Goal: Task Accomplishment & Management: Manage account settings

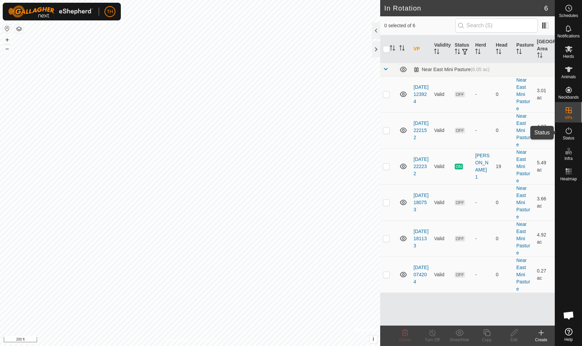
click at [565, 134] on icon at bounding box center [569, 131] width 8 height 8
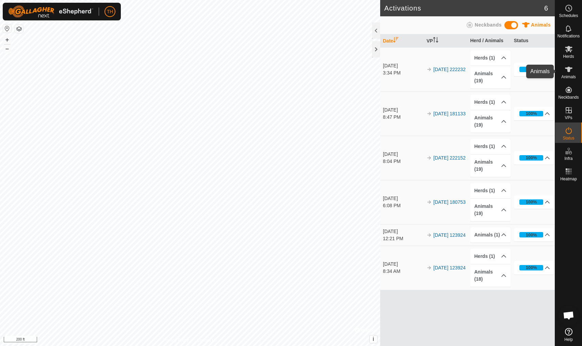
click at [570, 72] on icon at bounding box center [569, 69] width 8 height 8
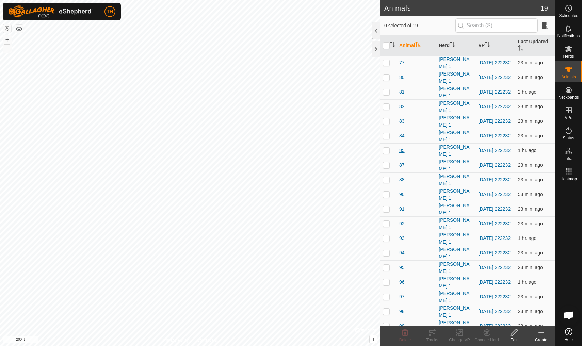
click at [404, 147] on span "85" at bounding box center [401, 150] width 5 height 7
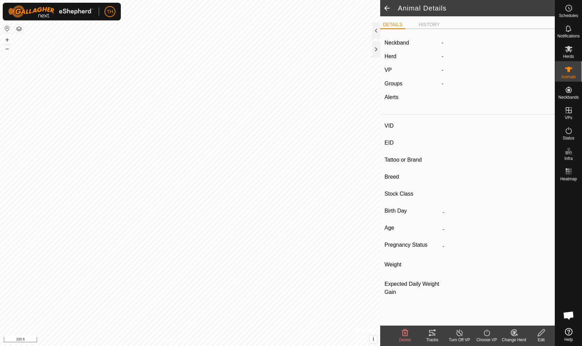
type input "85"
type input "-"
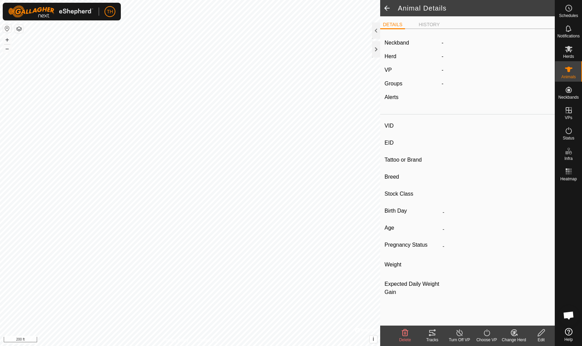
type input "0 kg"
type input "-"
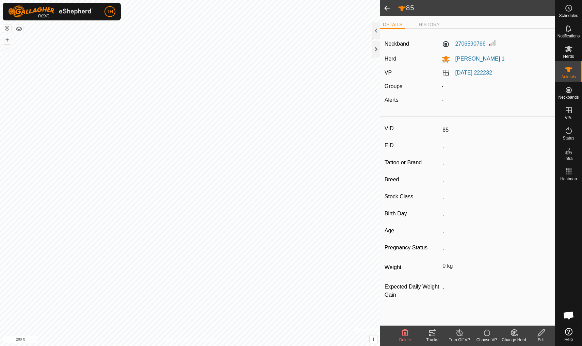
click at [388, 9] on span at bounding box center [387, 8] width 14 height 16
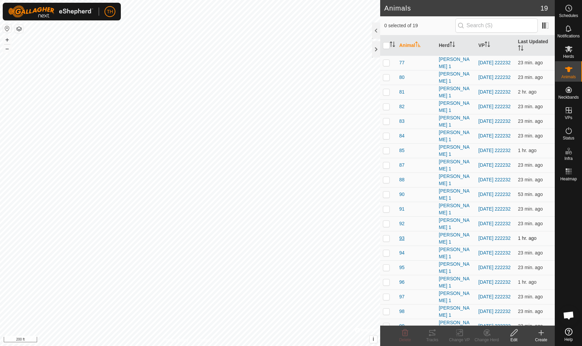
click at [401, 237] on span "93" at bounding box center [401, 238] width 5 height 7
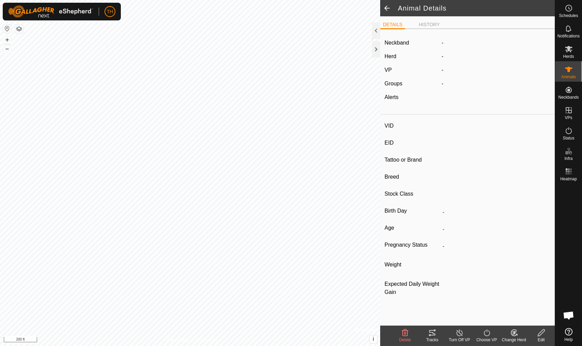
type input "93"
type input "-"
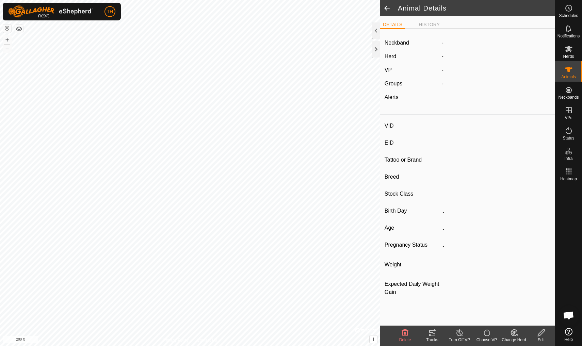
type input "0 kg"
type input "-"
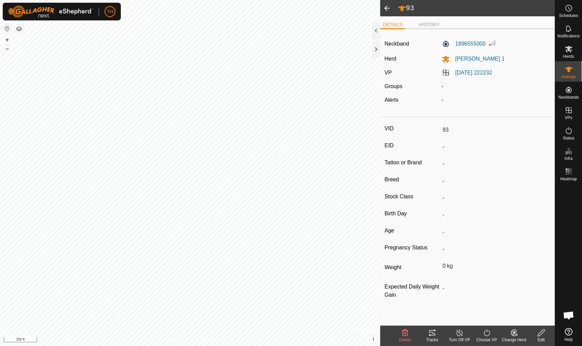
click at [388, 7] on span at bounding box center [387, 8] width 14 height 16
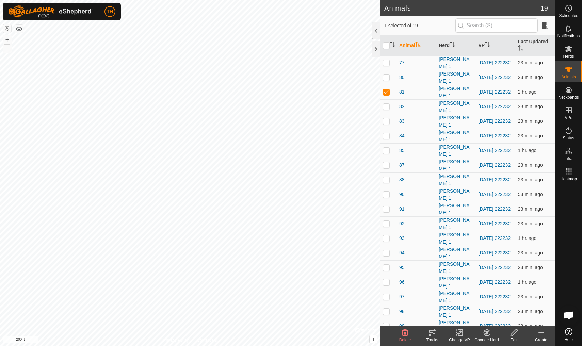
checkbox input "true"
click at [401, 93] on span "81" at bounding box center [401, 92] width 5 height 7
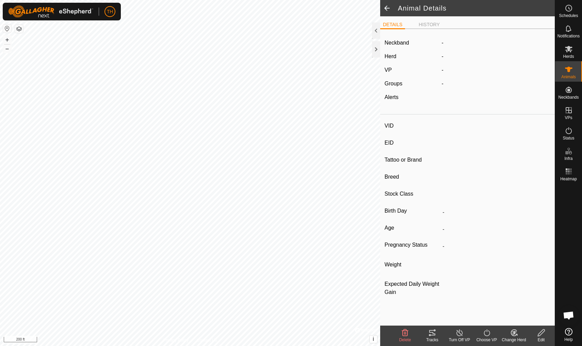
type input "81"
type input "-"
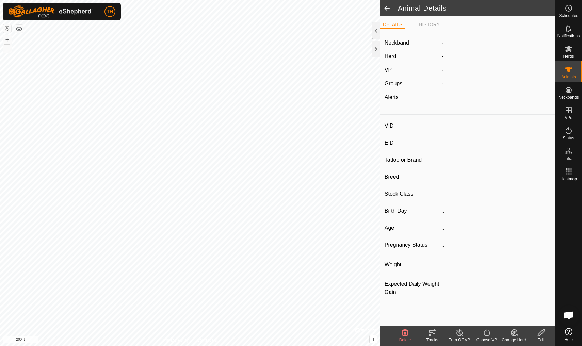
type input "0 kg"
type input "-"
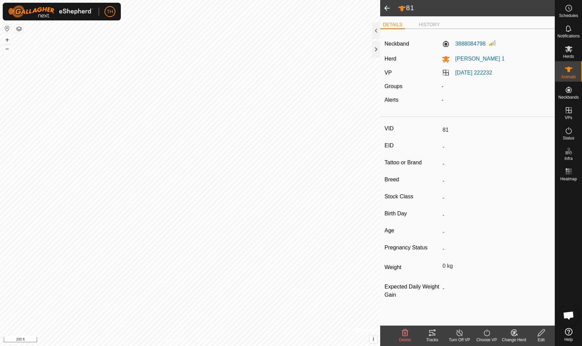
click at [433, 334] on icon at bounding box center [432, 332] width 6 height 5
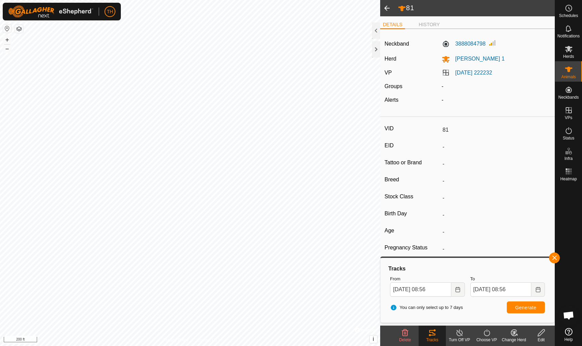
click at [386, 8] on span at bounding box center [387, 8] width 14 height 16
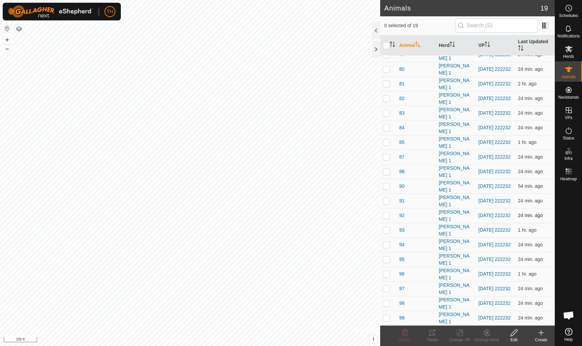
scroll to position [8, 0]
click at [402, 274] on span "96" at bounding box center [401, 274] width 5 height 7
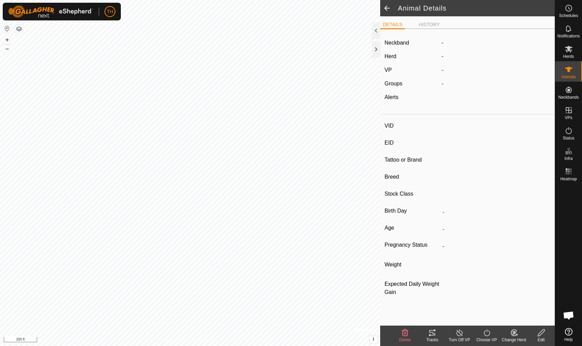
type input "96"
type input "-"
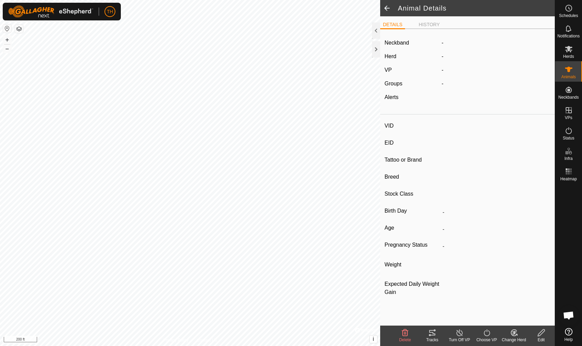
type input "0 kg"
type input "-"
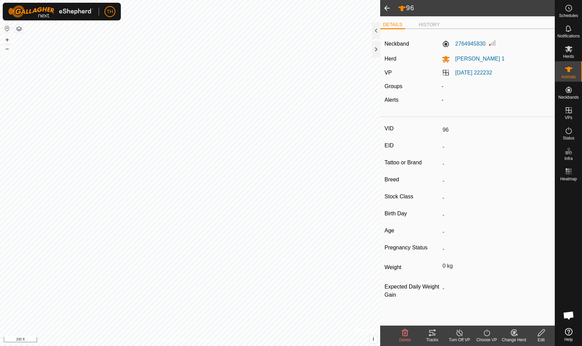
click at [431, 333] on icon at bounding box center [432, 333] width 8 height 8
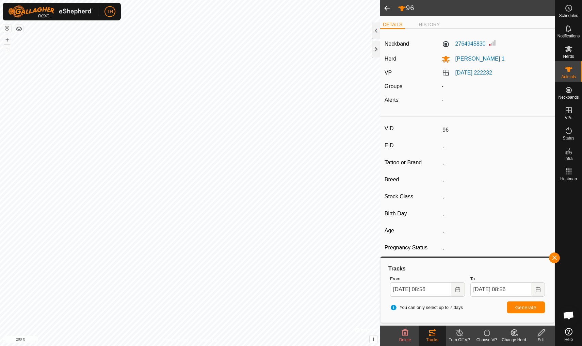
click at [387, 8] on span at bounding box center [387, 8] width 14 height 16
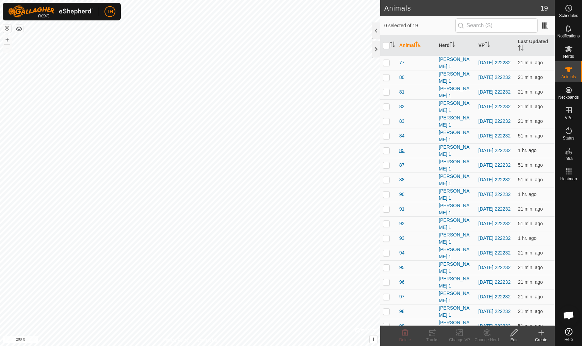
click at [402, 149] on span "85" at bounding box center [401, 150] width 5 height 7
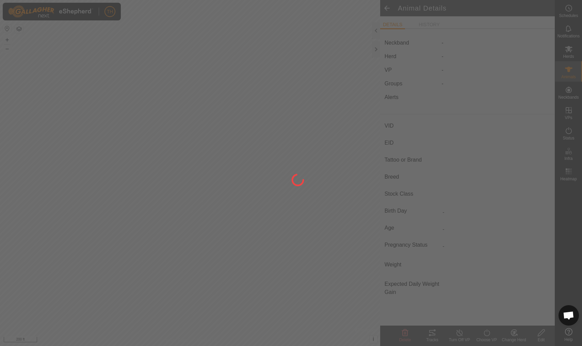
type input "85"
type input "-"
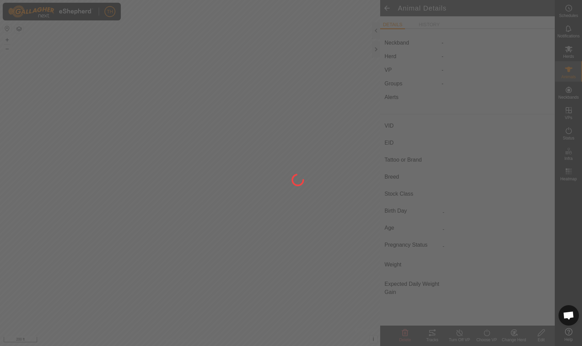
type input "0 kg"
type input "-"
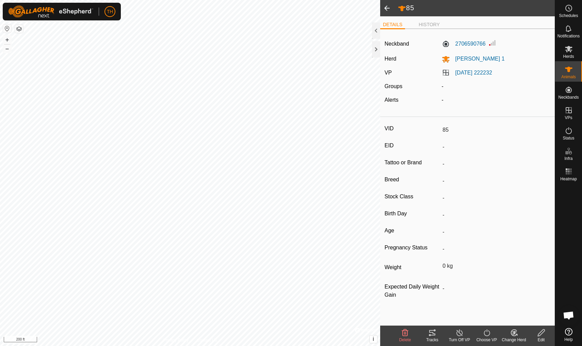
click at [387, 7] on span at bounding box center [387, 8] width 14 height 16
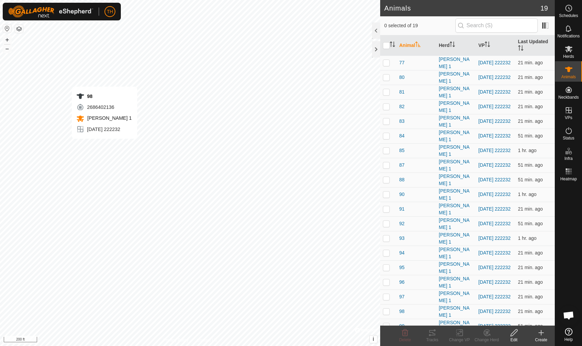
checkbox input "true"
click at [432, 335] on icon at bounding box center [432, 333] width 8 height 8
